Goal: Task Accomplishment & Management: Manage account settings

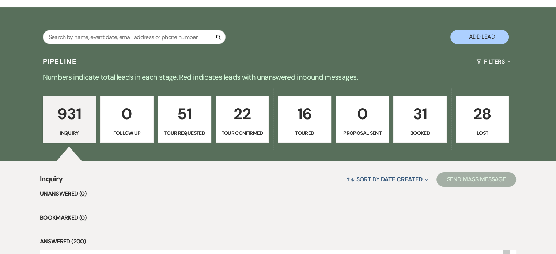
scroll to position [109, 0]
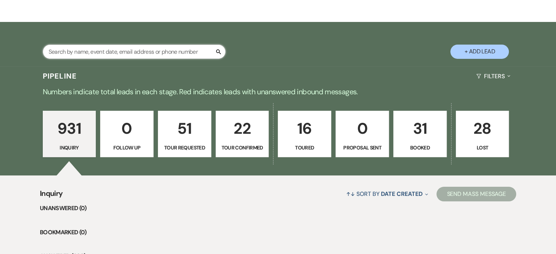
click at [70, 50] on input "text" at bounding box center [134, 52] width 183 height 14
type input "[PERSON_NAME]"
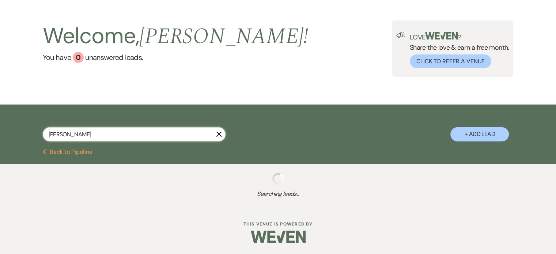
select select "2"
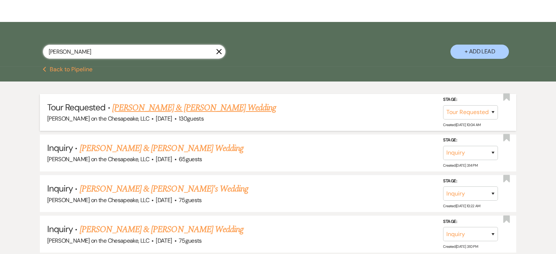
type input "[PERSON_NAME]"
click at [185, 106] on link "[PERSON_NAME] & [PERSON_NAME] Wedding" at bounding box center [194, 107] width 164 height 13
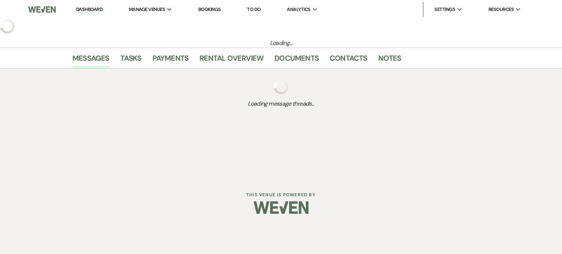
select select "2"
select select "5"
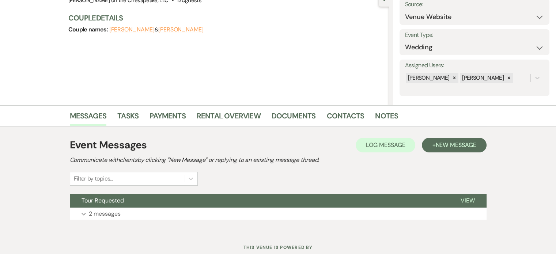
scroll to position [102, 0]
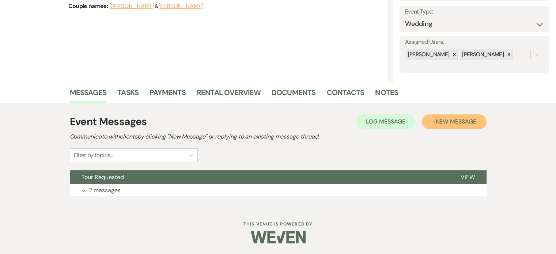
click at [448, 123] on span "New Message" at bounding box center [456, 122] width 41 height 8
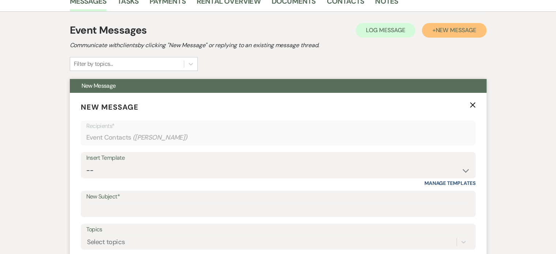
scroll to position [248, 0]
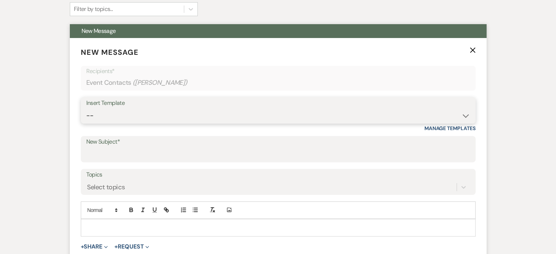
click at [467, 116] on select "-- Weven Planning Portal Introduction (Booked Events) Tour Request Response Fol…" at bounding box center [278, 116] width 384 height 14
select select "2467"
click at [86, 109] on select "-- Weven Planning Portal Introduction (Booked Events) Tour Request Response Fol…" at bounding box center [278, 116] width 384 height 14
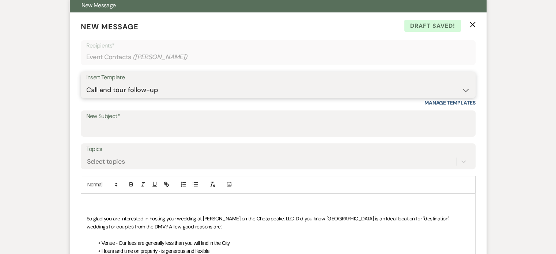
scroll to position [358, 0]
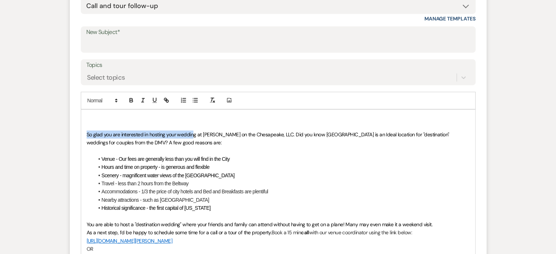
drag, startPoint x: 86, startPoint y: 133, endPoint x: 194, endPoint y: 133, distance: 107.9
click at [194, 133] on span "So glad you are interested in hosting your wedding at [PERSON_NAME] on the Ches…" at bounding box center [269, 138] width 364 height 15
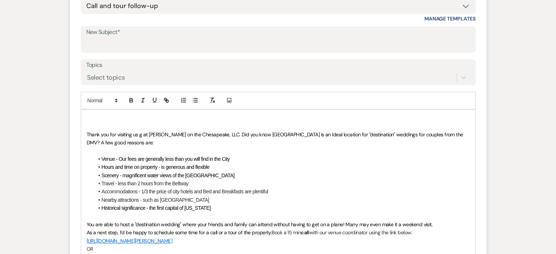
click at [142, 134] on span "Thank you for visiting us g at [PERSON_NAME] on the Chesapeake, LLC. Did you kn…" at bounding box center [276, 138] width 378 height 15
drag, startPoint x: 212, startPoint y: 133, endPoint x: 202, endPoint y: 136, distance: 10.8
click at [202, 136] on span "Thank you for visiting us at [PERSON_NAME] on the Chesapeake, LLC. Did you know…" at bounding box center [274, 138] width 375 height 15
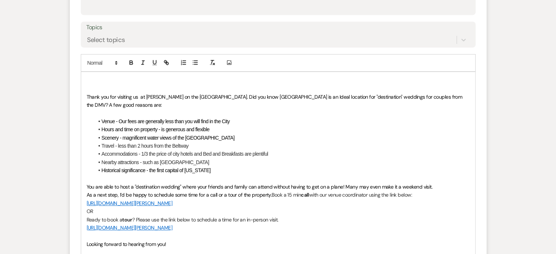
scroll to position [394, 0]
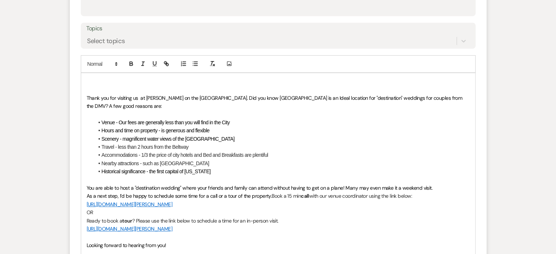
click at [87, 95] on span "Thank you for visiting us at [PERSON_NAME] on the [GEOGRAPHIC_DATA]. Did you kn…" at bounding box center [275, 102] width 377 height 15
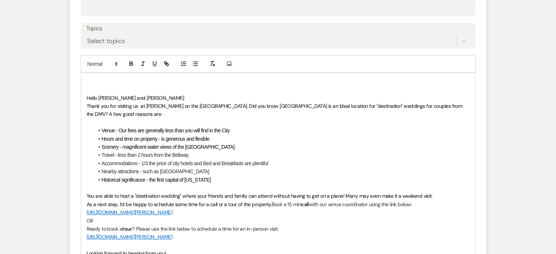
click at [202, 104] on span "﻿ Thank you for visiting us at [PERSON_NAME] on the [GEOGRAPHIC_DATA]. Did you …" at bounding box center [275, 110] width 377 height 15
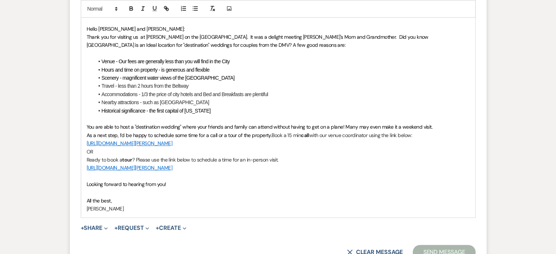
scroll to position [468, 0]
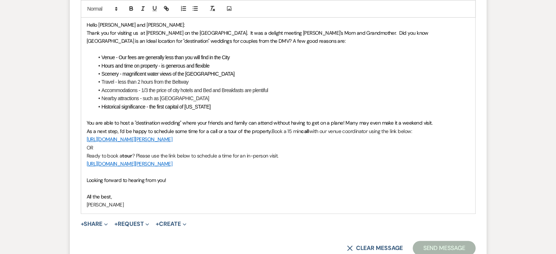
drag, startPoint x: 86, startPoint y: 131, endPoint x: 287, endPoint y: 162, distance: 203.6
click at [287, 162] on div "Hello [PERSON_NAME] and [PERSON_NAME]: Thank you for visiting us at [PERSON_NAM…" at bounding box center [278, 107] width 394 height 214
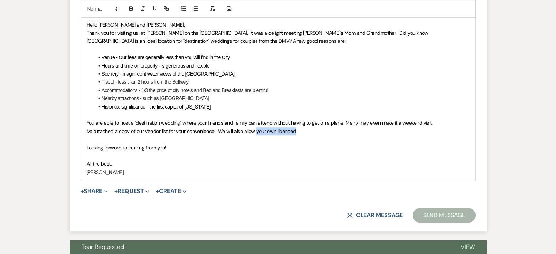
drag, startPoint x: 297, startPoint y: 130, endPoint x: 256, endPoint y: 131, distance: 40.3
click at [256, 131] on p "Ive attached a copy of our Vendor list for your convenience. We will also allow…" at bounding box center [278, 131] width 383 height 8
drag, startPoint x: 255, startPoint y: 131, endPoint x: 244, endPoint y: 134, distance: 10.7
click at [244, 134] on div "Hello [PERSON_NAME] and [PERSON_NAME]: Thank you for visiting us at [PERSON_NAM…" at bounding box center [278, 90] width 394 height 181
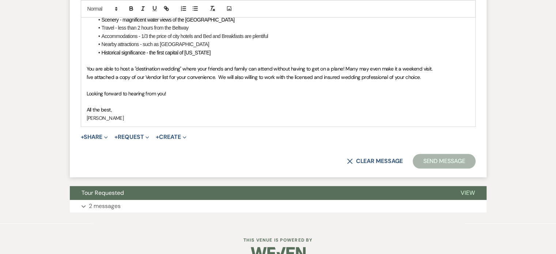
scroll to position [537, 0]
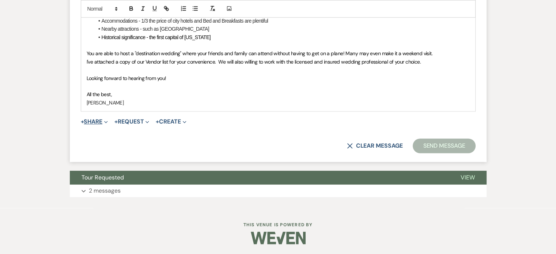
click at [105, 120] on span "Expand" at bounding box center [104, 122] width 5 height 8
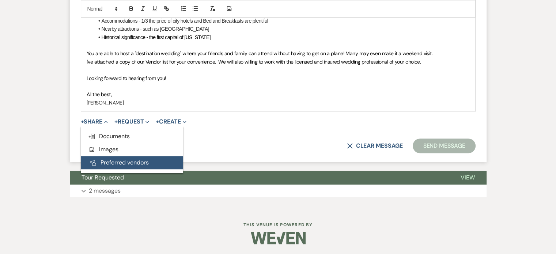
click at [122, 161] on button "Pref Vendors Preferred vendors" at bounding box center [132, 162] width 102 height 13
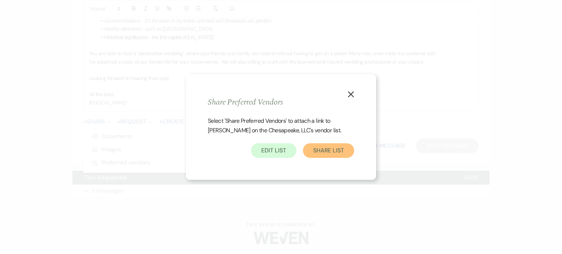
click at [335, 153] on button "Share List" at bounding box center [328, 150] width 51 height 15
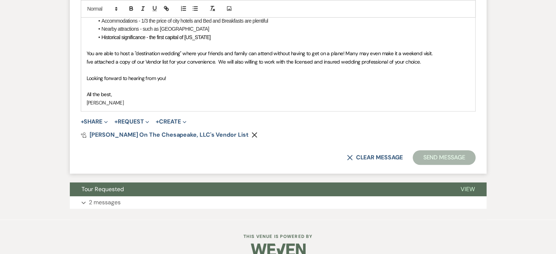
click at [387, 60] on span "I've attached a copy of our Vendor list for your convenience. We will also will…" at bounding box center [254, 62] width 335 height 7
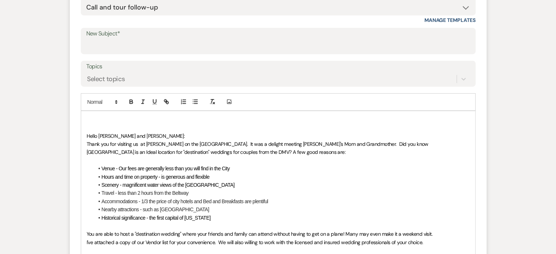
scroll to position [354, 0]
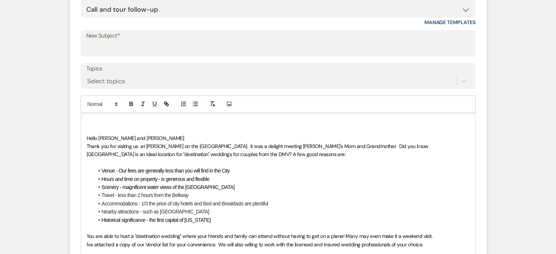
click at [326, 145] on span "Thank you for visiting us at [PERSON_NAME] on the [GEOGRAPHIC_DATA]. It was a d…" at bounding box center [259, 150] width 344 height 15
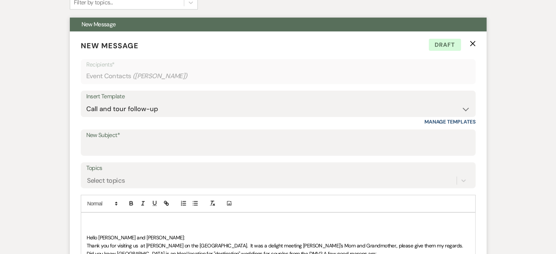
scroll to position [256, 0]
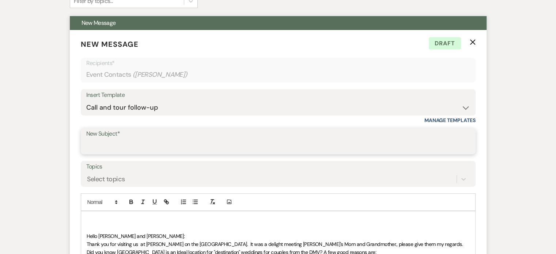
click at [97, 145] on input "New Subject*" at bounding box center [278, 146] width 384 height 14
type input "Thank you for Touring"
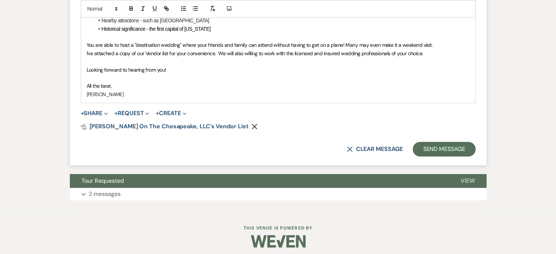
scroll to position [549, 0]
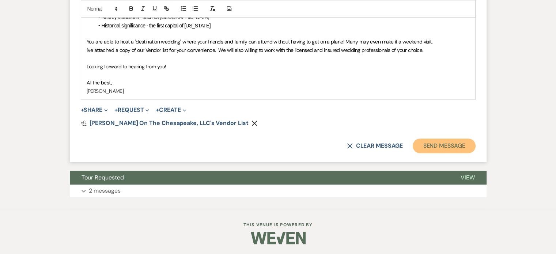
click at [449, 145] on button "Send Message" at bounding box center [444, 146] width 63 height 15
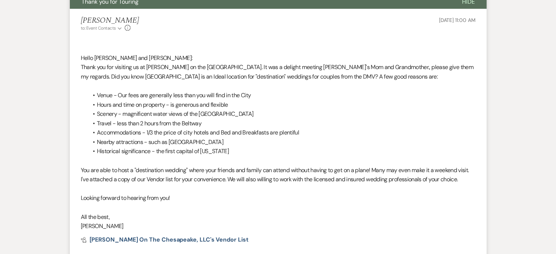
scroll to position [109, 0]
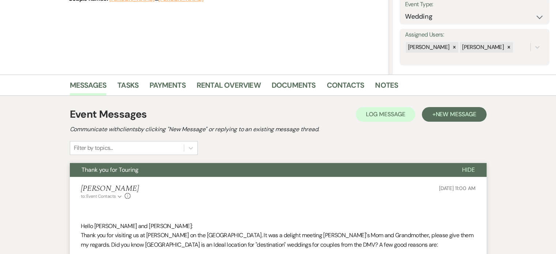
select select "2"
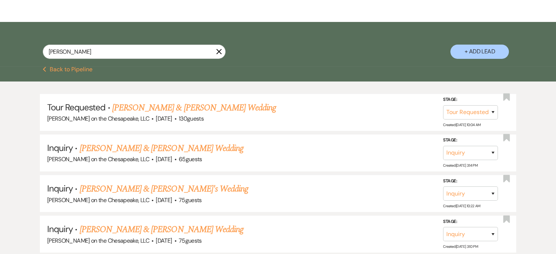
click at [220, 51] on use "button" at bounding box center [218, 51] width 5 height 5
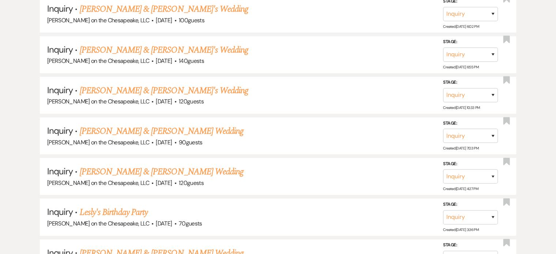
scroll to position [475, 0]
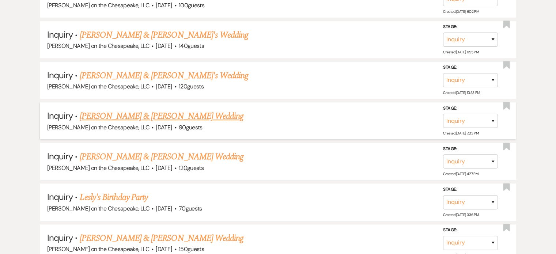
click at [161, 112] on link "[PERSON_NAME] & [PERSON_NAME] Wedding" at bounding box center [162, 116] width 164 height 13
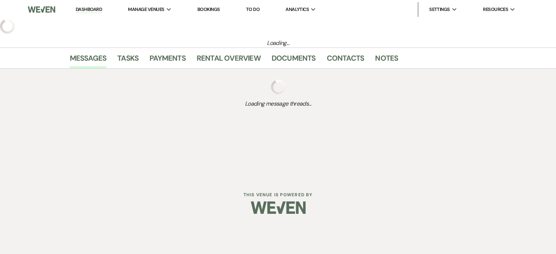
select select "5"
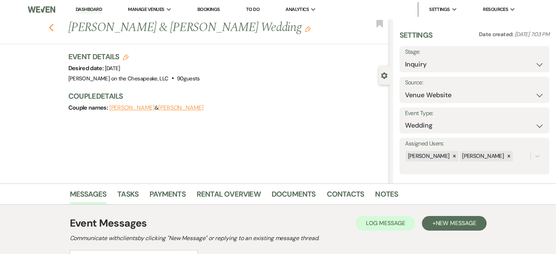
click at [52, 28] on use "button" at bounding box center [51, 28] width 5 height 8
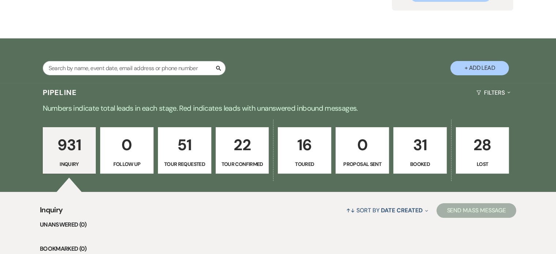
scroll to position [146, 0]
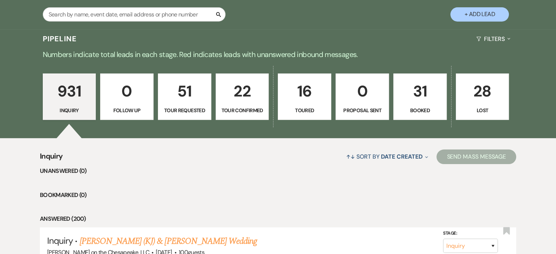
click at [417, 108] on p "Booked" at bounding box center [420, 110] width 44 height 8
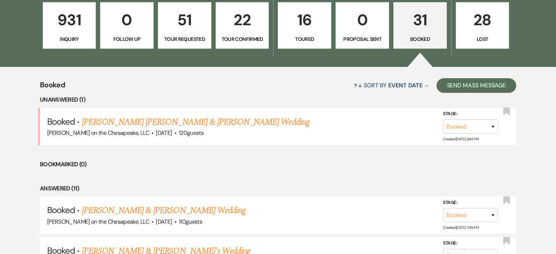
scroll to position [220, 0]
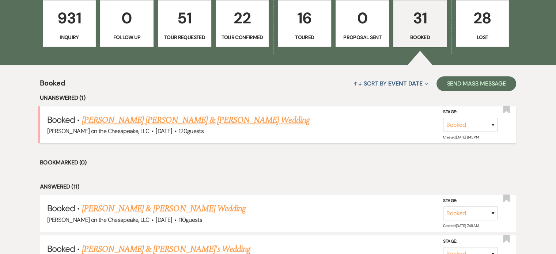
click at [156, 119] on link "[PERSON_NAME] [PERSON_NAME] & [PERSON_NAME] Wedding" at bounding box center [196, 120] width 228 height 13
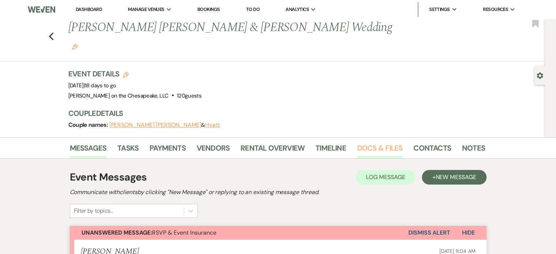
click at [370, 142] on link "Docs & Files" at bounding box center [379, 150] width 45 height 16
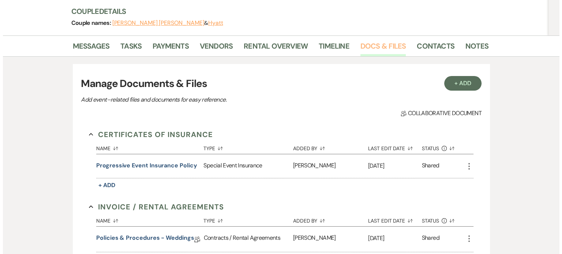
scroll to position [146, 0]
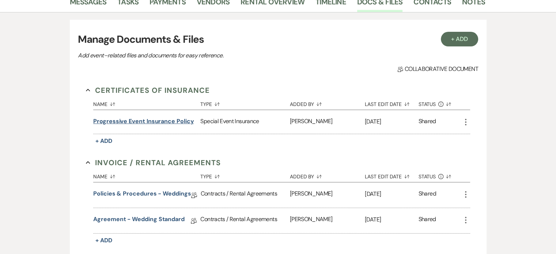
click at [188, 117] on button "Progressive Event Insurance Policy" at bounding box center [143, 121] width 101 height 9
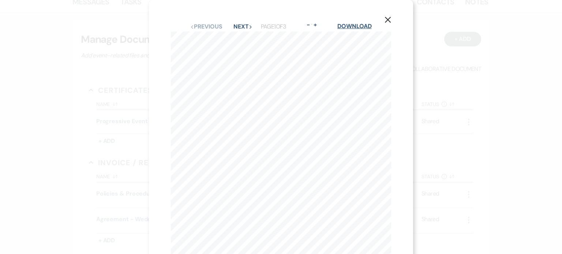
click at [346, 26] on link "Download" at bounding box center [354, 26] width 34 height 8
click at [236, 25] on button "Next Next" at bounding box center [242, 27] width 19 height 6
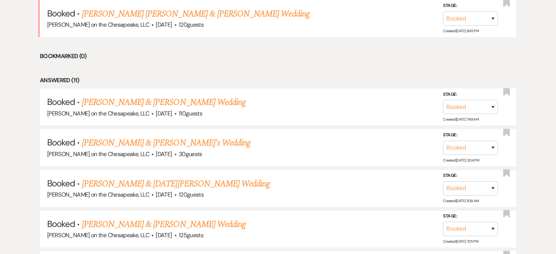
scroll to position [329, 0]
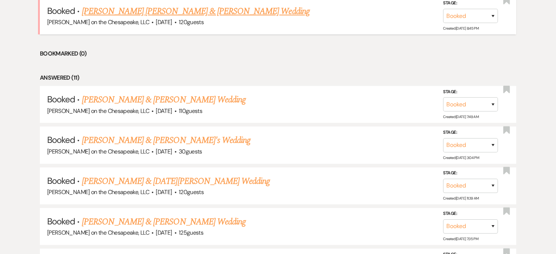
click at [161, 8] on link "[PERSON_NAME] [PERSON_NAME] & [PERSON_NAME] Wedding" at bounding box center [196, 11] width 228 height 13
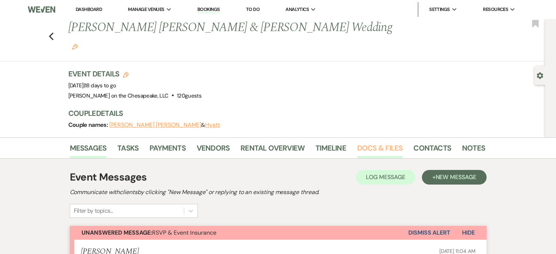
click at [371, 142] on link "Docs & Files" at bounding box center [379, 150] width 45 height 16
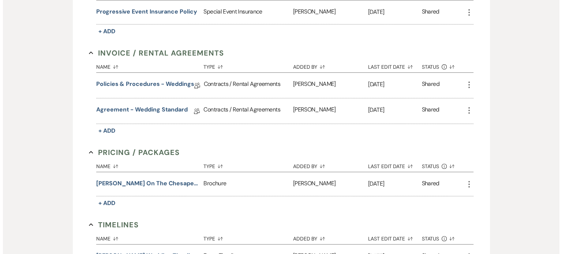
scroll to position [329, 0]
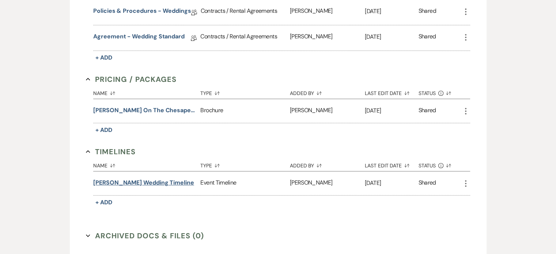
click at [146, 179] on button "[PERSON_NAME] Wedding Timeline" at bounding box center [143, 183] width 101 height 9
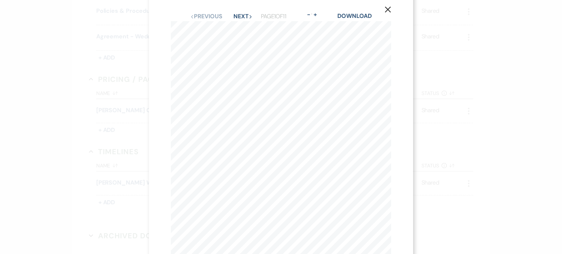
scroll to position [0, 0]
click at [234, 27] on button "Next Next" at bounding box center [242, 27] width 19 height 6
click at [361, 27] on link "Download" at bounding box center [355, 26] width 34 height 8
